Goal: Browse casually

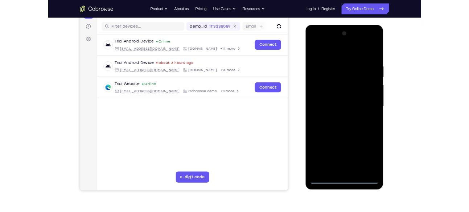
scroll to position [87, 0]
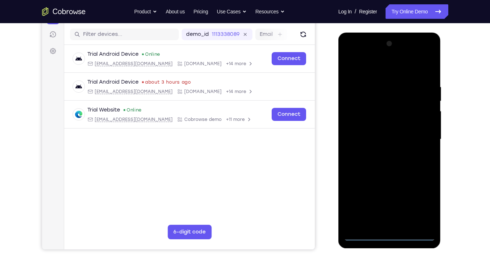
click at [390, 211] on div at bounding box center [389, 139] width 91 height 203
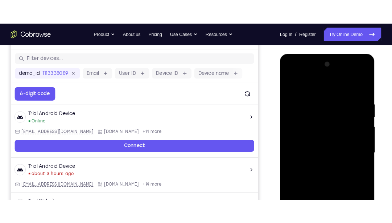
scroll to position [87, 0]
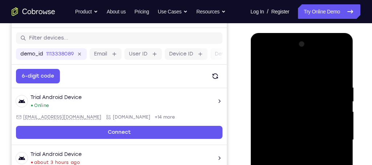
drag, startPoint x: 93, startPoint y: 36, endPoint x: 248, endPoint y: 4, distance: 158.4
click at [248, 4] on nav "Go back Powerful, Flexible and Trustworthy. Avoid all extra friction for both A…" at bounding box center [186, 11] width 372 height 23
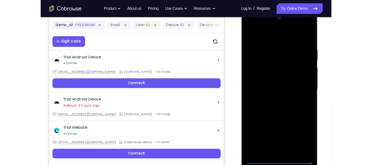
scroll to position [107, 0]
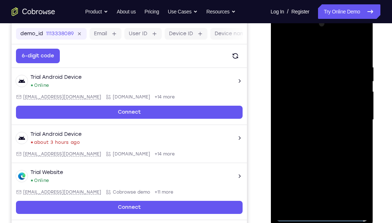
click at [352, 188] on div at bounding box center [321, 119] width 91 height 203
click at [327, 50] on div at bounding box center [321, 119] width 91 height 203
click at [354, 116] on div at bounding box center [321, 119] width 91 height 203
click at [314, 132] on div at bounding box center [321, 119] width 91 height 203
click at [318, 111] on div at bounding box center [321, 119] width 91 height 203
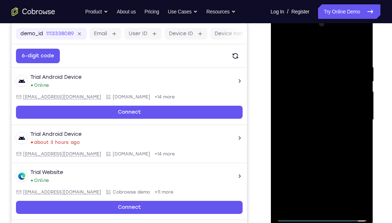
click at [311, 106] on div at bounding box center [321, 119] width 91 height 203
click at [328, 124] on div at bounding box center [321, 119] width 91 height 203
click at [324, 144] on div at bounding box center [321, 119] width 91 height 203
click at [331, 138] on div at bounding box center [321, 119] width 91 height 203
drag, startPoint x: 325, startPoint y: 52, endPoint x: 326, endPoint y: 37, distance: 14.9
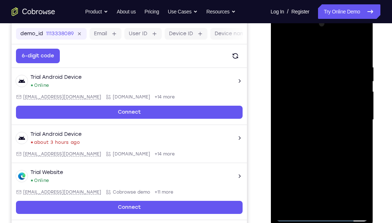
click at [326, 37] on div at bounding box center [321, 119] width 91 height 203
click at [330, 141] on div at bounding box center [321, 119] width 91 height 203
click at [328, 152] on div at bounding box center [321, 119] width 91 height 203
click at [337, 205] on div at bounding box center [321, 119] width 91 height 203
click at [327, 158] on div at bounding box center [321, 119] width 91 height 203
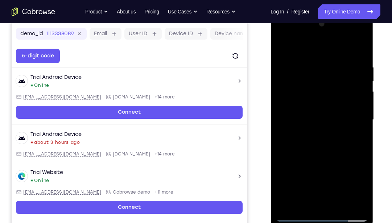
click at [326, 144] on div at bounding box center [321, 119] width 91 height 203
click at [283, 46] on div at bounding box center [321, 119] width 91 height 203
click at [281, 48] on div at bounding box center [321, 119] width 91 height 203
